Goal: Information Seeking & Learning: Learn about a topic

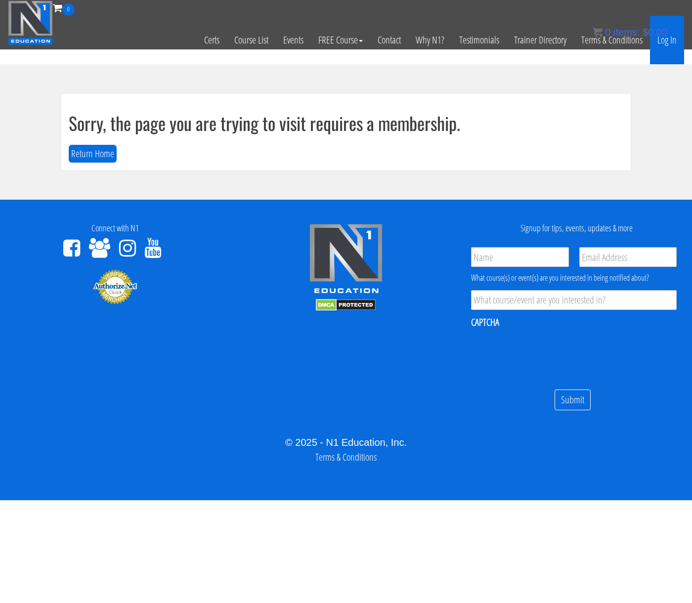
click at [667, 44] on link "Log In" at bounding box center [667, 40] width 34 height 48
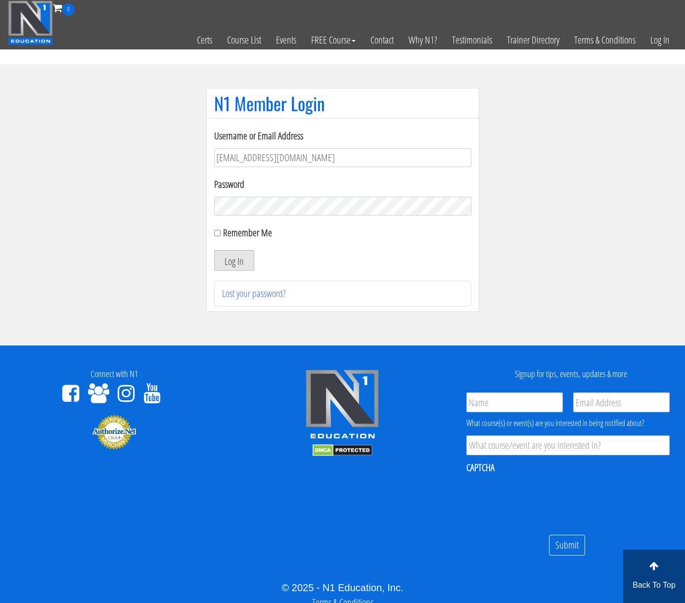
click at [227, 261] on button "Log In" at bounding box center [234, 260] width 40 height 21
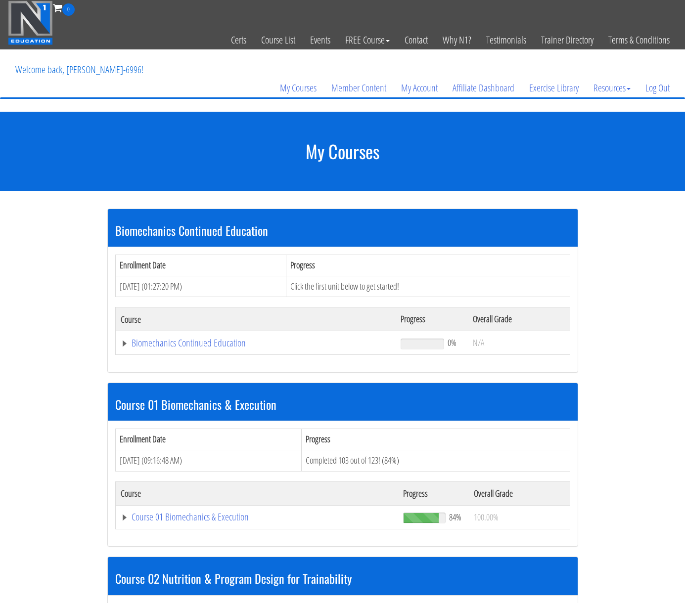
scroll to position [115, 0]
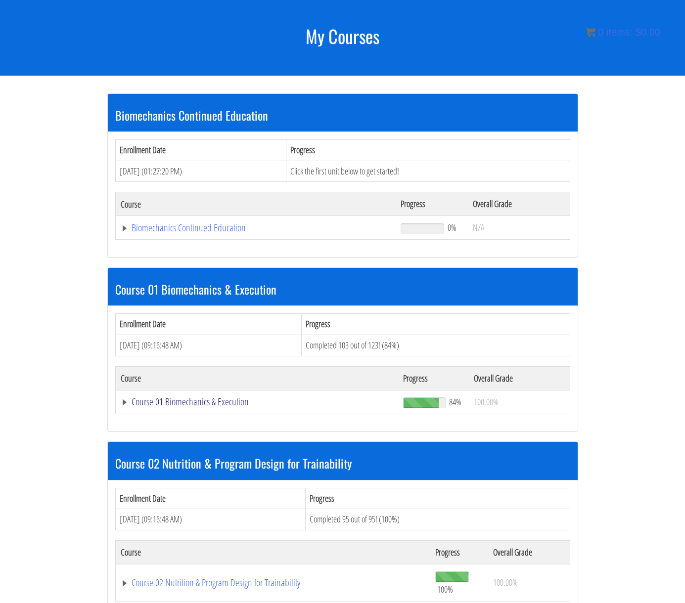
click at [139, 233] on link "Course 01 Biomechanics & Execution" at bounding box center [256, 228] width 270 height 10
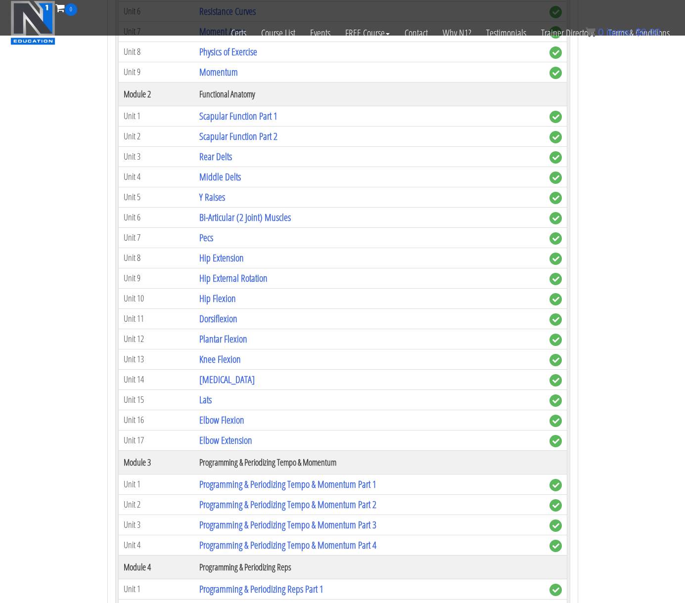
scroll to position [577, 0]
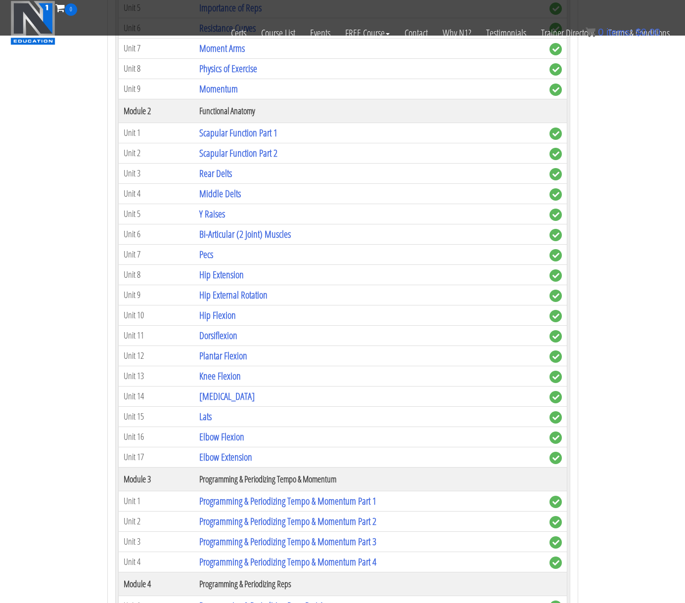
click at [215, 112] on th "Functional Anatomy" at bounding box center [368, 111] width 349 height 24
click at [217, 312] on link "Hip Flexion" at bounding box center [217, 314] width 37 height 13
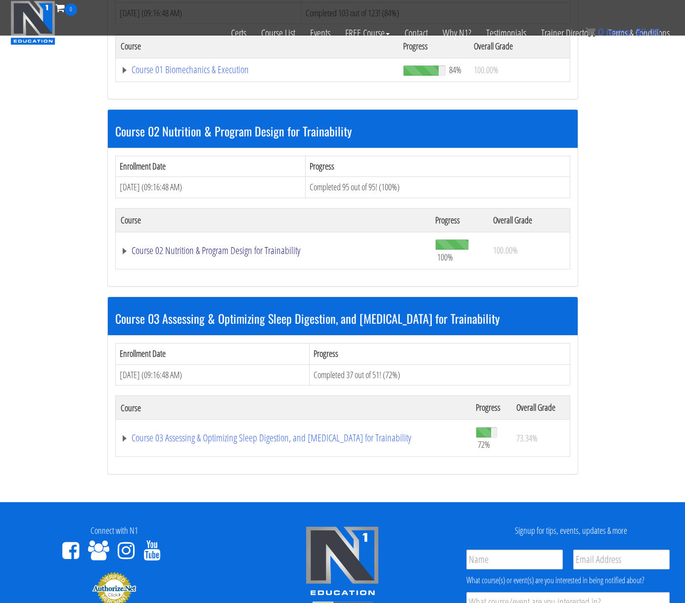
scroll to position [346, 0]
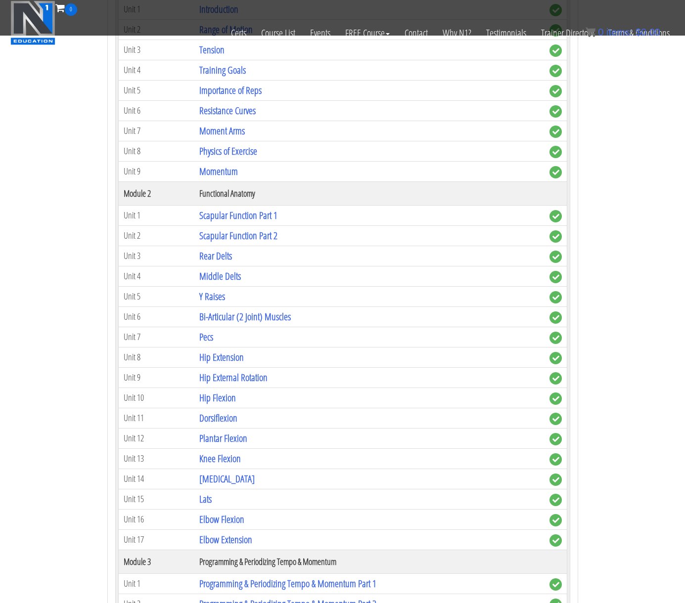
scroll to position [577, 0]
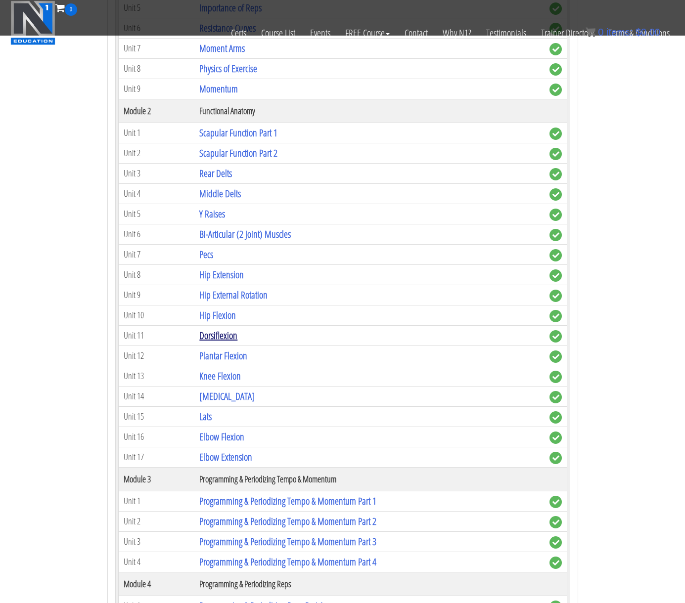
click at [227, 336] on link "Dorsiflexion" at bounding box center [218, 335] width 38 height 13
click at [207, 416] on link "Lats" at bounding box center [205, 416] width 12 height 13
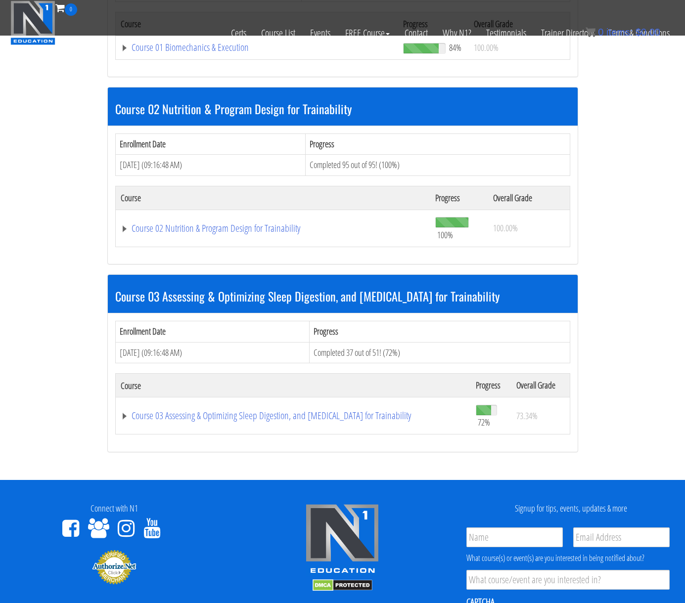
scroll to position [346, 0]
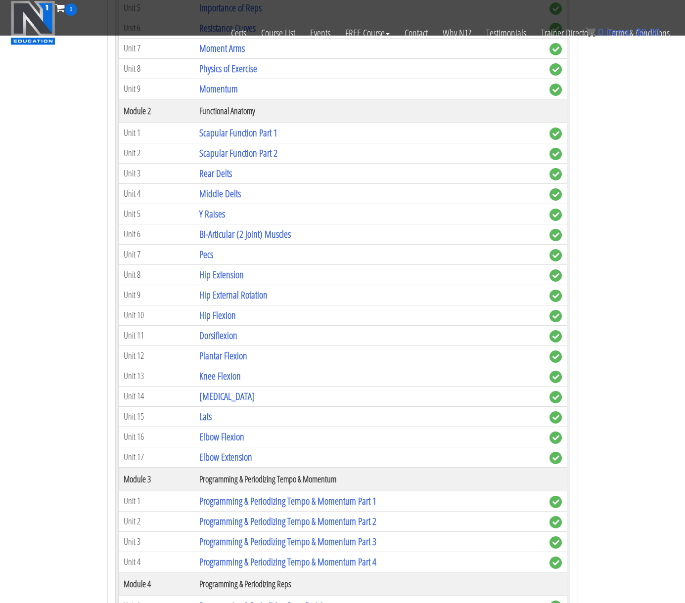
scroll to position [808, 0]
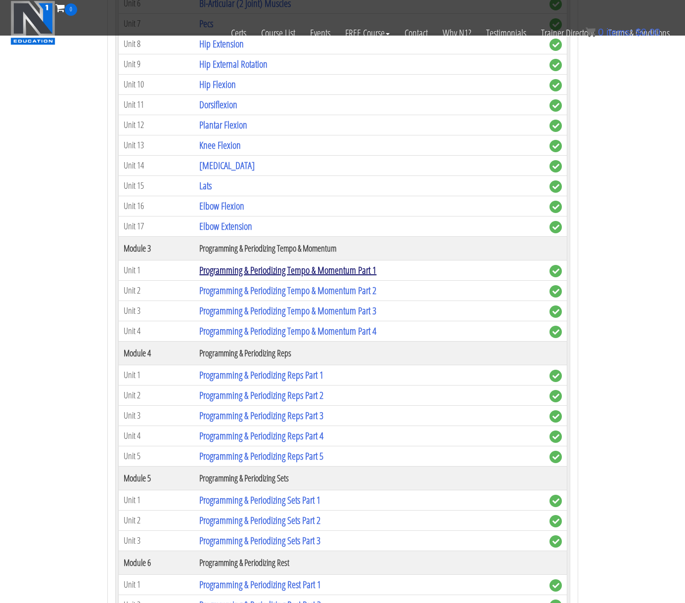
click at [332, 276] on link "Programming & Periodizing Tempo & Momentum Part 1" at bounding box center [287, 269] width 177 height 13
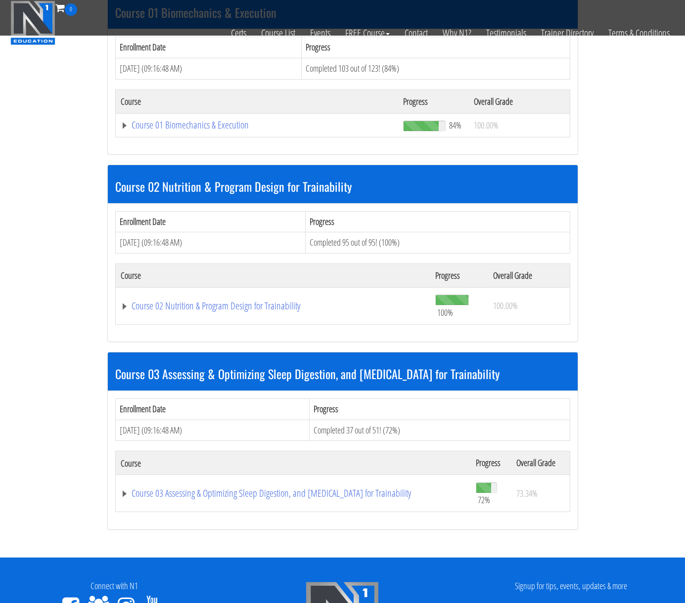
scroll to position [241, 0]
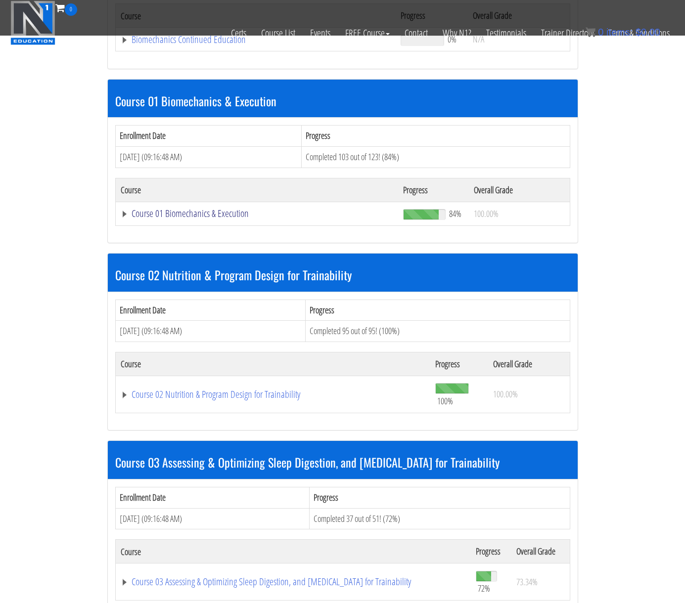
click at [200, 44] on link "Course 01 Biomechanics & Execution" at bounding box center [256, 40] width 270 height 10
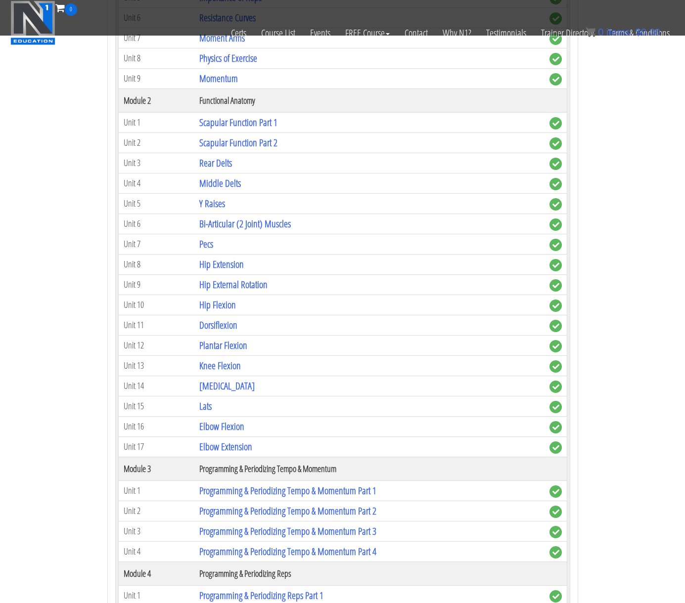
scroll to position [702, 0]
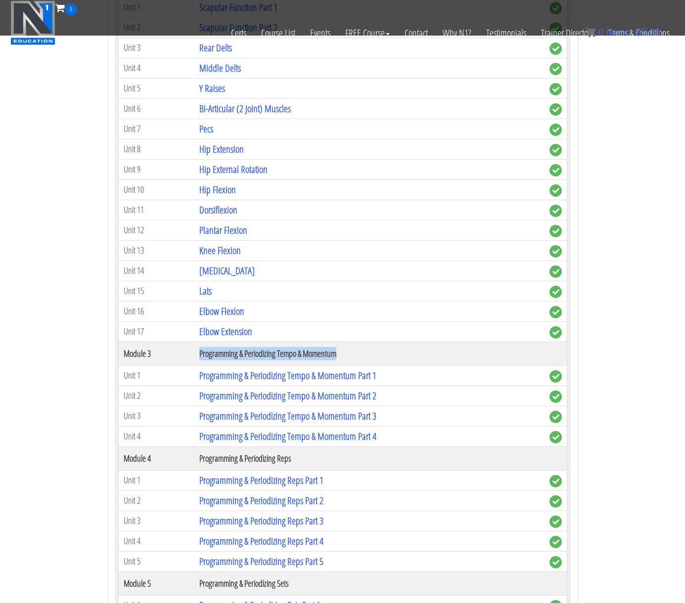
drag, startPoint x: 193, startPoint y: 352, endPoint x: 348, endPoint y: 346, distance: 154.8
click at [348, 346] on tr "Module 3 Programming & Periodizing Tempo & Momentum" at bounding box center [342, 354] width 448 height 24
copy tr "Programming & Periodizing Tempo & Momentum"
drag, startPoint x: 319, startPoint y: 459, endPoint x: 197, endPoint y: 463, distance: 122.2
click at [197, 463] on th "Programming & Periodizing Reps" at bounding box center [368, 458] width 349 height 24
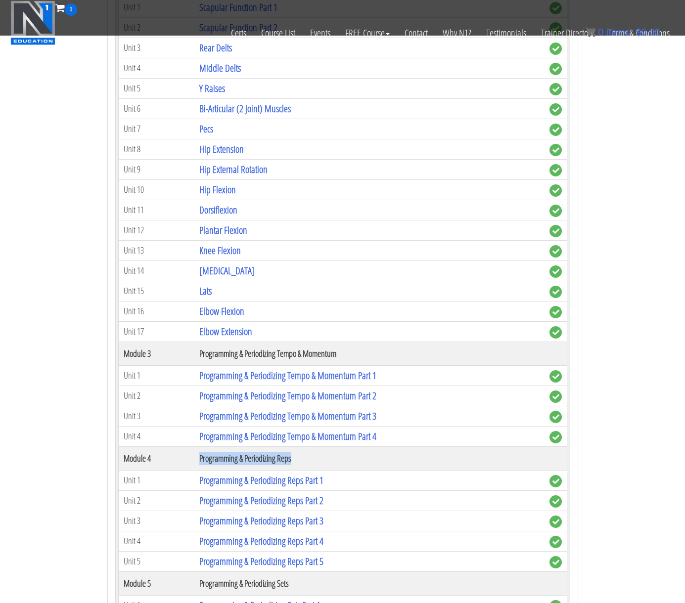
copy th "Programming & Periodizing Reps"
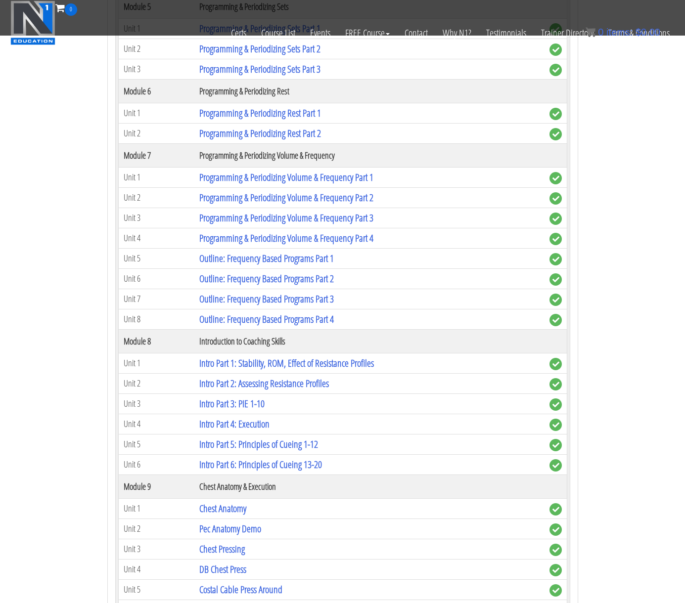
scroll to position [1394, 0]
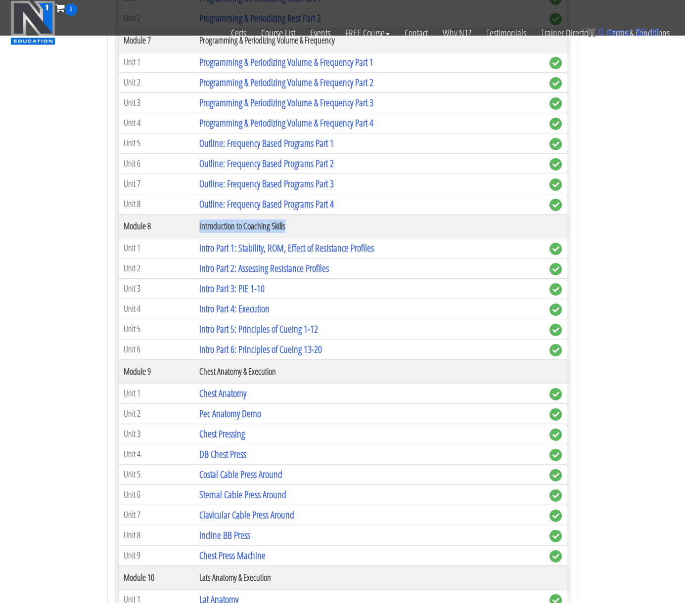
drag, startPoint x: 194, startPoint y: 226, endPoint x: 290, endPoint y: 229, distance: 95.5
click at [290, 229] on tr "Module 8 Introduction to Coaching Skills" at bounding box center [342, 226] width 448 height 24
copy tr "Introduction to Coaching Skills"
click at [268, 311] on link "Intro Part 4: Execution" at bounding box center [234, 308] width 70 height 13
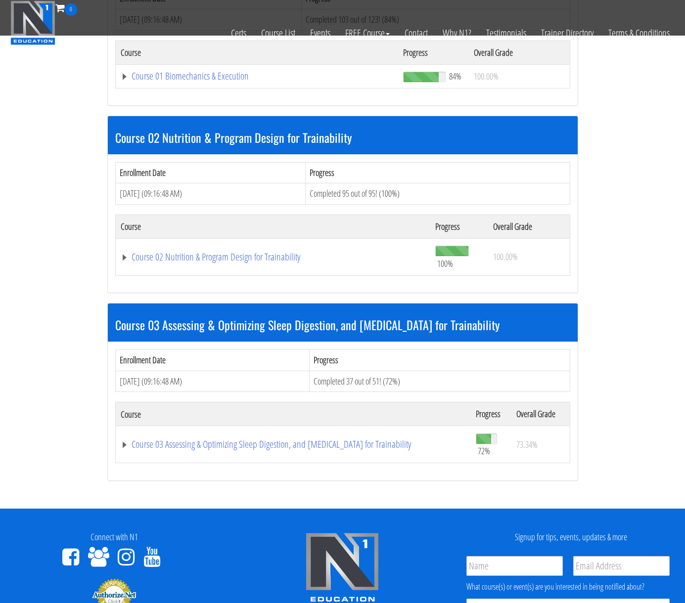
scroll to position [356, 0]
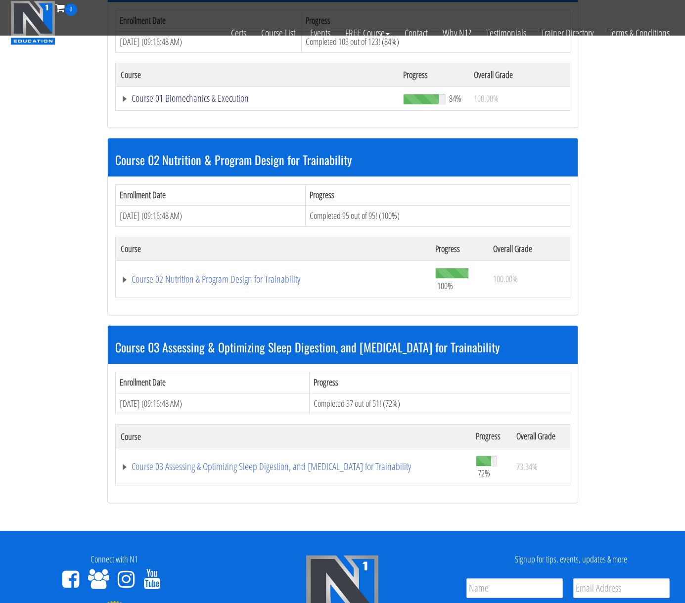
drag, startPoint x: 191, startPoint y: 98, endPoint x: 178, endPoint y: 190, distance: 92.8
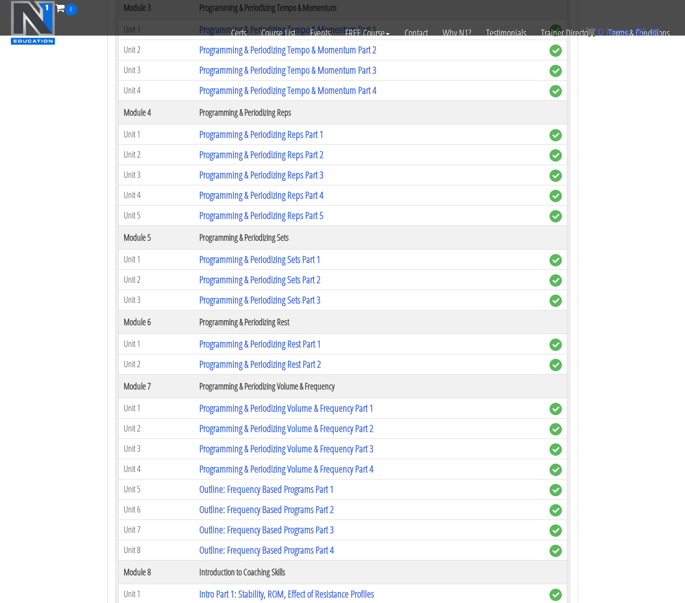
scroll to position [1394, 0]
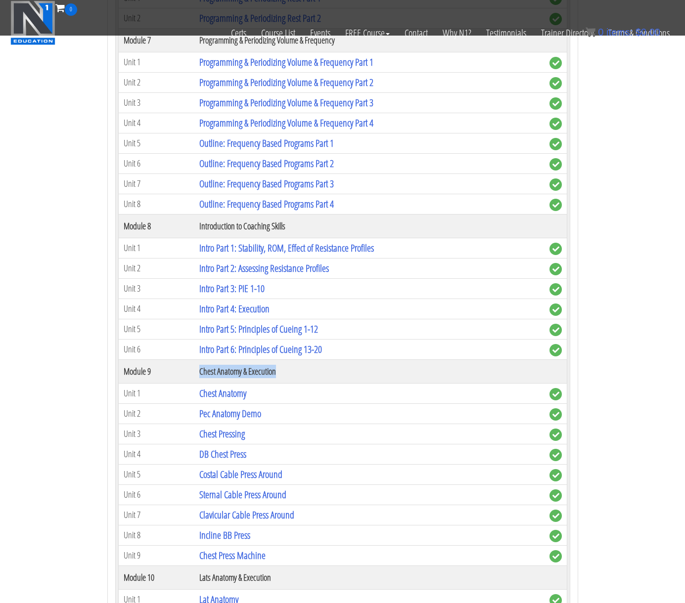
drag, startPoint x: 303, startPoint y: 374, endPoint x: 183, endPoint y: 379, distance: 119.2
click at [183, 379] on tr "Module 9 Chest Anatomy & Execution" at bounding box center [342, 371] width 448 height 24
copy tr "Chest Anatomy & Execution"
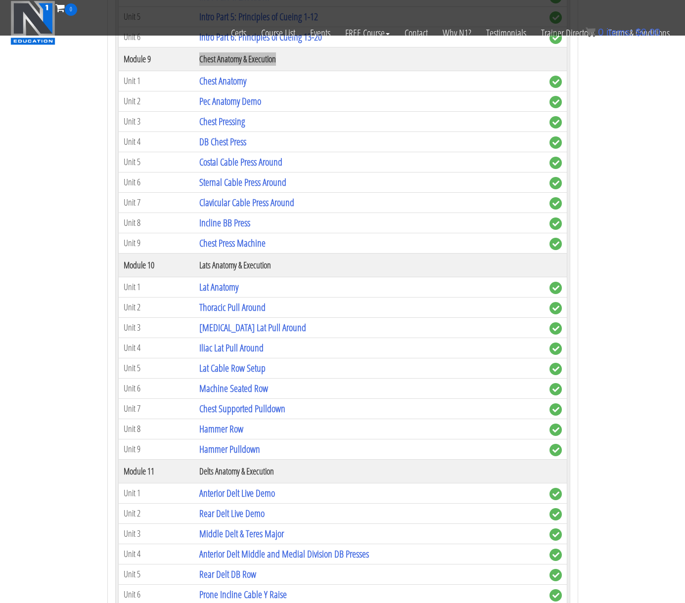
scroll to position [1741, 0]
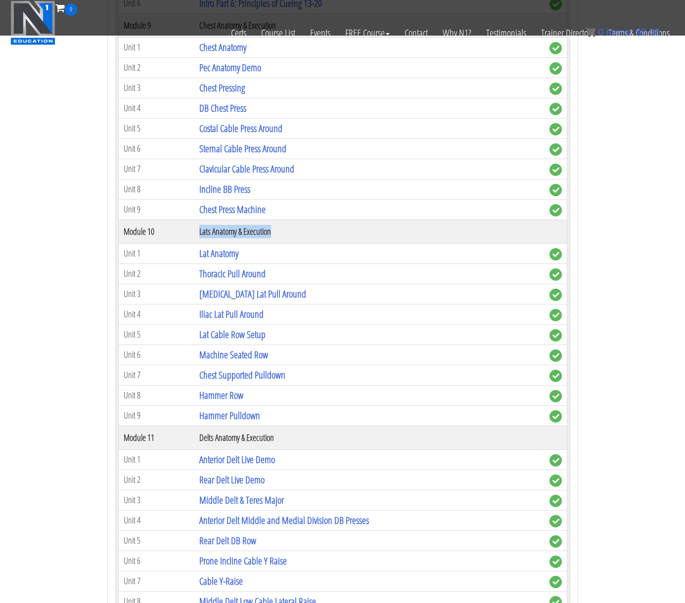
drag, startPoint x: 201, startPoint y: 229, endPoint x: 282, endPoint y: 226, distance: 81.1
click at [282, 226] on th "Lats Anatomy & Execution" at bounding box center [368, 231] width 349 height 24
copy th "Lats Anatomy & Execution"
drag, startPoint x: 296, startPoint y: 440, endPoint x: 201, endPoint y: 445, distance: 95.5
click at [201, 445] on th "Delts Anatomy & Execution" at bounding box center [368, 438] width 349 height 24
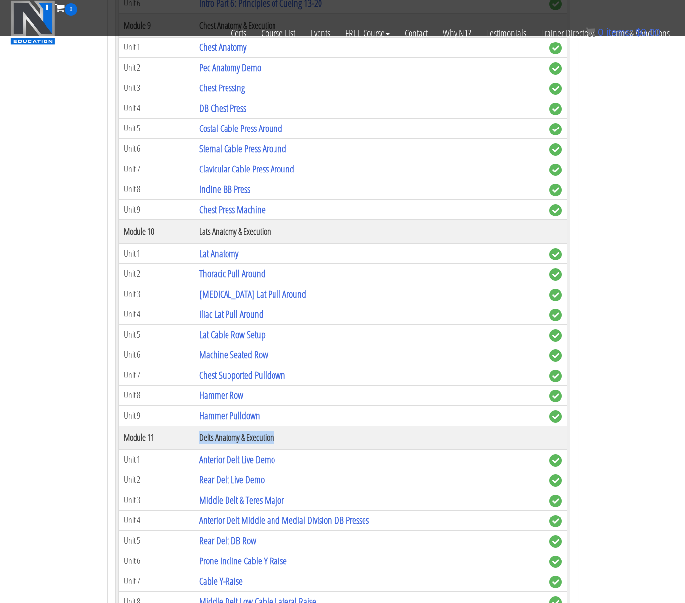
copy th "Delts Anatomy & Execution"
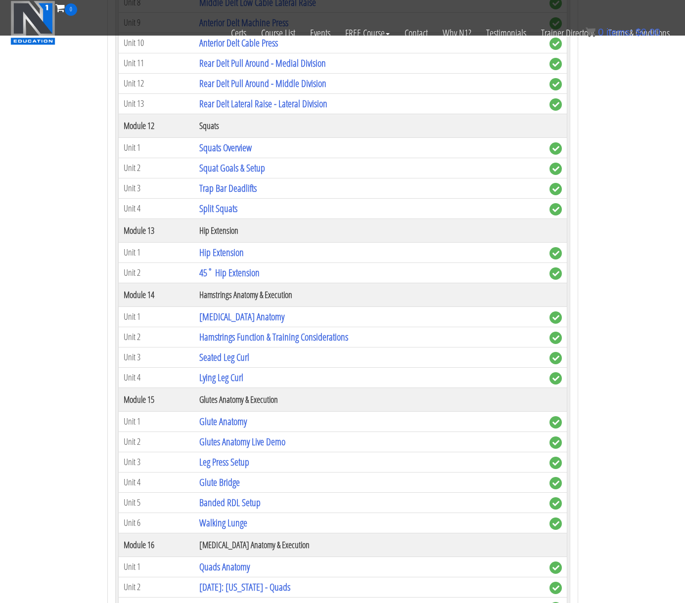
scroll to position [2317, 0]
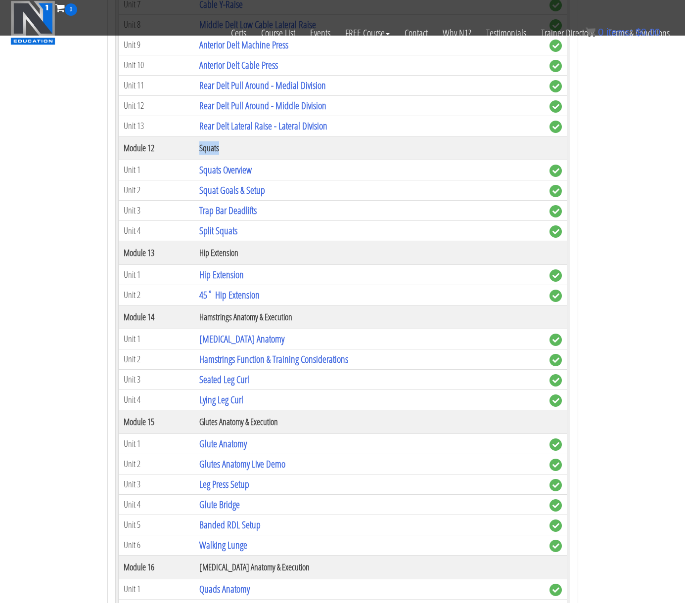
drag, startPoint x: 234, startPoint y: 144, endPoint x: 199, endPoint y: 149, distance: 35.9
click at [199, 149] on th "Squats" at bounding box center [368, 148] width 349 height 24
copy th "Squats"
drag, startPoint x: 198, startPoint y: 253, endPoint x: 246, endPoint y: 253, distance: 47.9
click at [246, 253] on th "Hip Extension" at bounding box center [368, 253] width 349 height 24
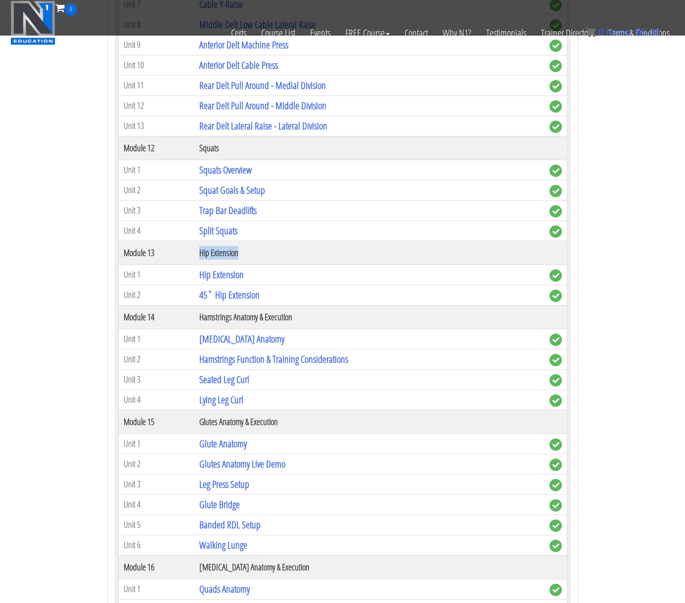
copy th "Hip Extension"
drag, startPoint x: 184, startPoint y: 316, endPoint x: 303, endPoint y: 315, distance: 118.6
click at [303, 315] on tr "Module 14 Hamstrings Anatomy & Execution" at bounding box center [342, 317] width 448 height 24
copy tr "Hamstrings Anatomy & Execution"
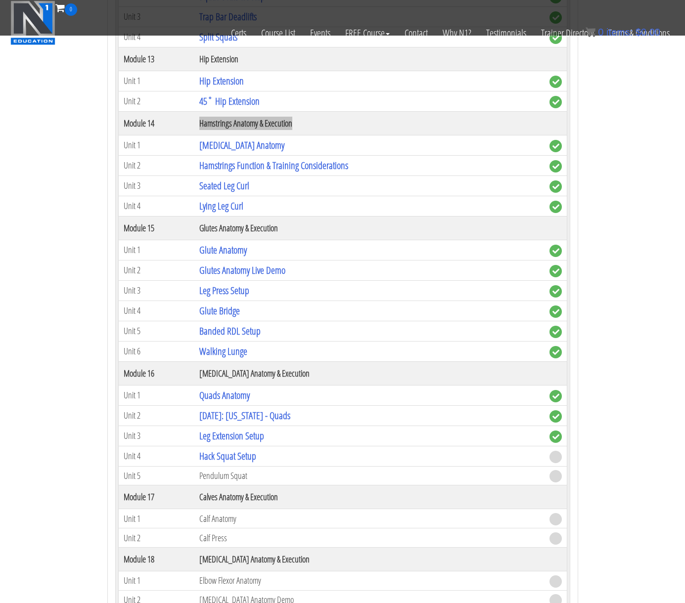
scroll to position [2548, 0]
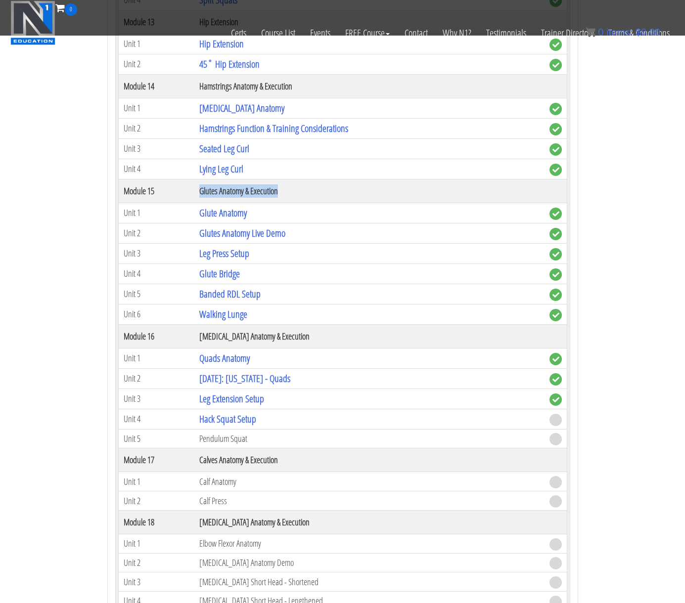
drag, startPoint x: 196, startPoint y: 191, endPoint x: 297, endPoint y: 186, distance: 101.4
click at [297, 186] on th "Glutes Anatomy & Execution" at bounding box center [368, 191] width 349 height 24
copy th "Glutes Anatomy & Execution"
drag, startPoint x: 302, startPoint y: 342, endPoint x: 192, endPoint y: 345, distance: 109.3
click at [192, 345] on tr "Module 16 [MEDICAL_DATA] Anatomy & Execution" at bounding box center [342, 336] width 448 height 24
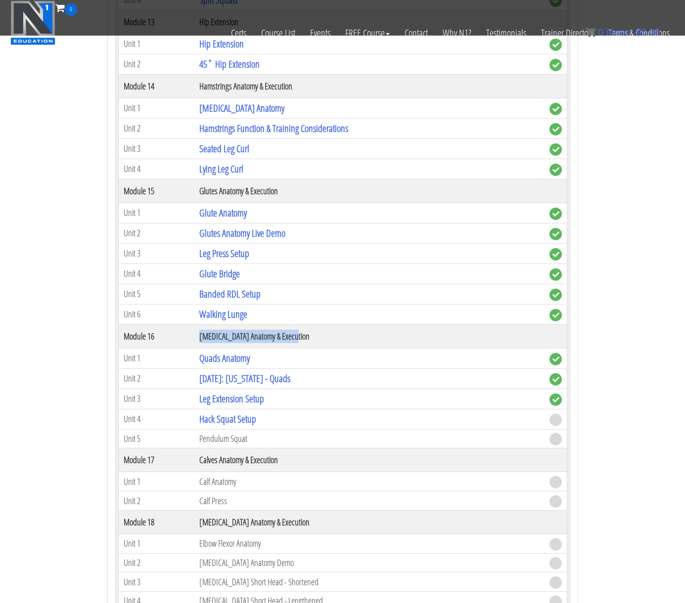
copy tr "[MEDICAL_DATA] Anatomy & Execution"
drag, startPoint x: 294, startPoint y: 457, endPoint x: 168, endPoint y: 463, distance: 126.7
click at [168, 463] on tr "Module 17 Calves Anatomy & Execution" at bounding box center [342, 460] width 448 height 24
copy tr "Calves Anatomy & Execution"
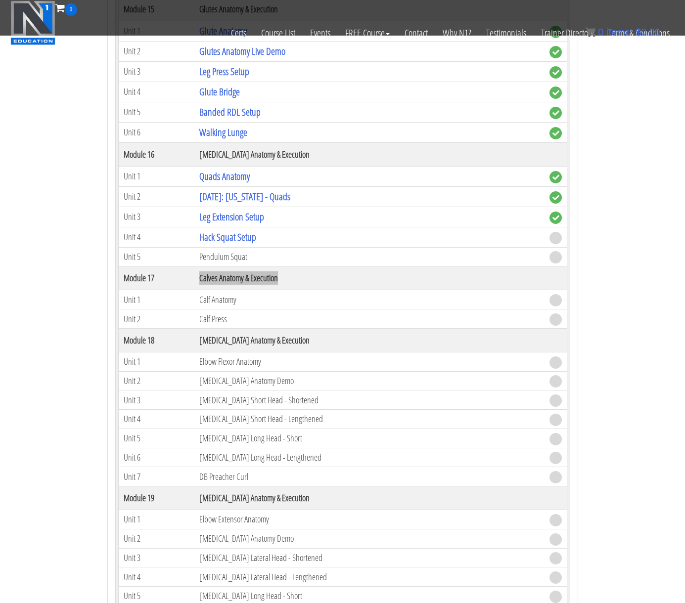
scroll to position [2779, 0]
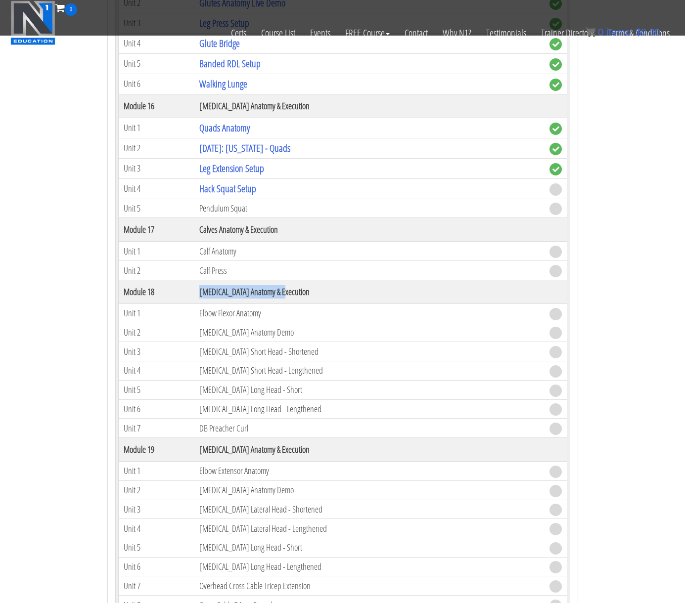
drag, startPoint x: 291, startPoint y: 291, endPoint x: 193, endPoint y: 291, distance: 97.4
click at [193, 291] on tr "Module 18 [MEDICAL_DATA] Anatomy & Execution" at bounding box center [342, 292] width 448 height 24
copy tr "[MEDICAL_DATA] Anatomy & Execution"
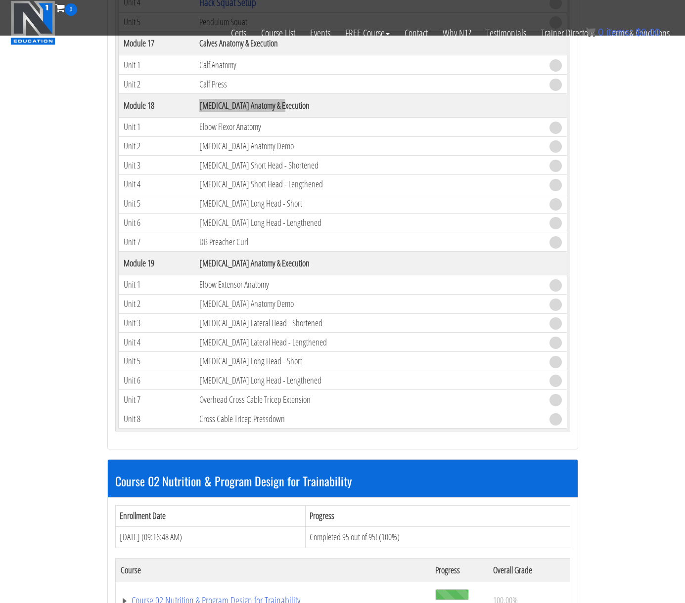
scroll to position [3009, 0]
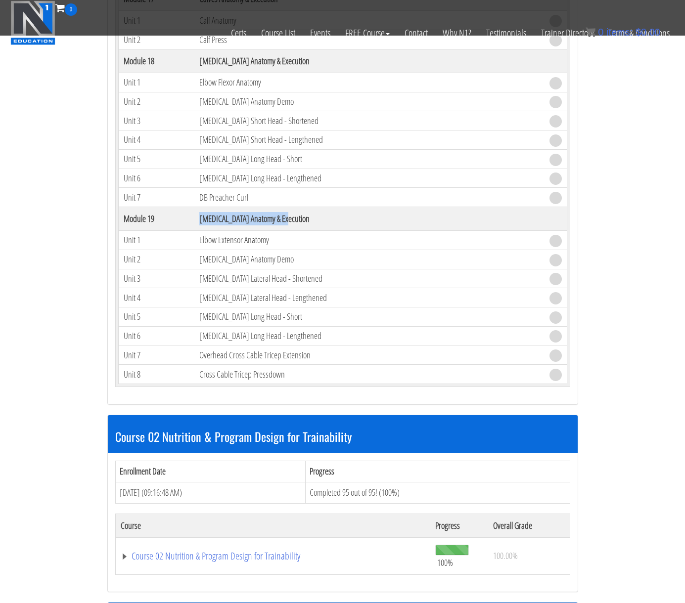
drag, startPoint x: 304, startPoint y: 219, endPoint x: 202, endPoint y: 226, distance: 102.6
click at [202, 226] on th "[MEDICAL_DATA] Anatomy & Execution" at bounding box center [368, 219] width 349 height 24
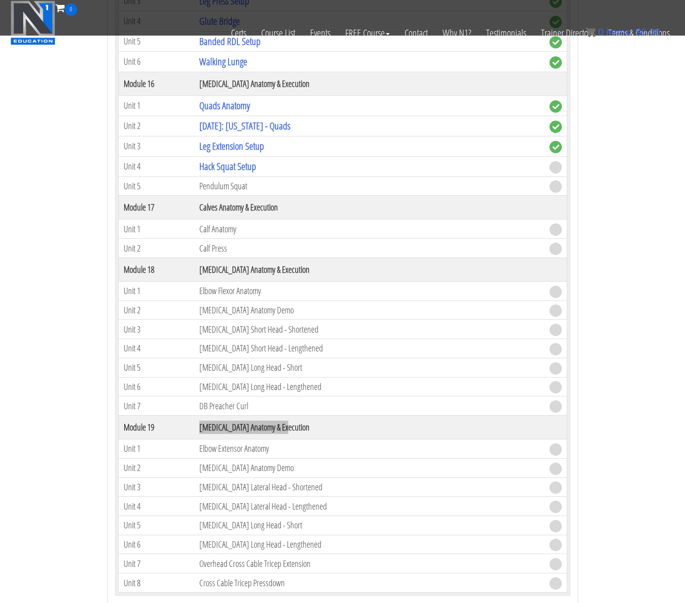
scroll to position [2779, 0]
